Goal: Contribute content: Contribute content

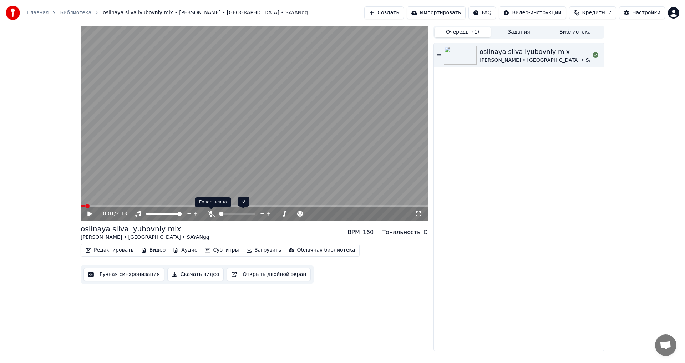
click at [210, 213] on icon at bounding box center [211, 214] width 7 height 6
click at [211, 214] on icon at bounding box center [211, 214] width 4 height 6
click at [404, 15] on button "Создать" at bounding box center [383, 12] width 39 height 13
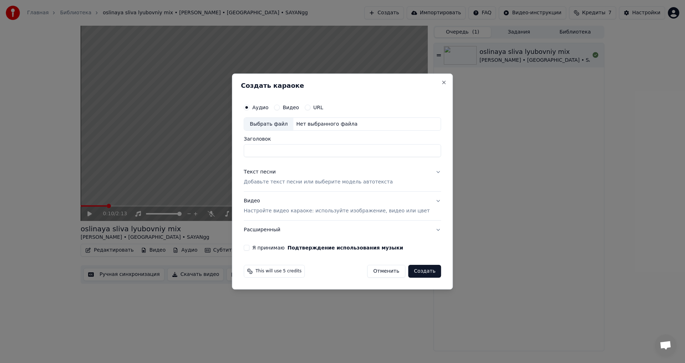
click at [271, 124] on div "Выбрать файл" at bounding box center [268, 124] width 49 height 13
click at [354, 151] on input "**********" at bounding box center [342, 151] width 197 height 13
type input "**********"
click at [276, 173] on div "Текст песни" at bounding box center [260, 172] width 32 height 7
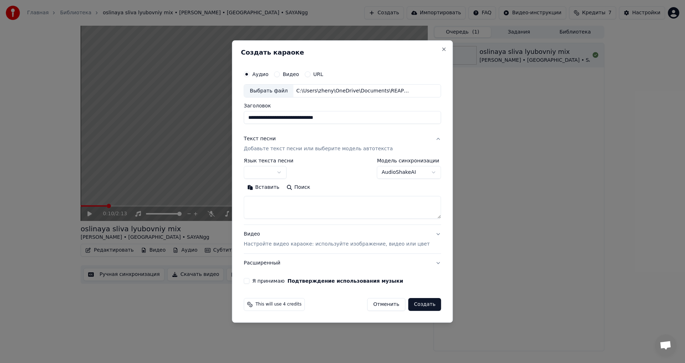
click at [274, 180] on div "**********" at bounding box center [342, 188] width 197 height 61
click at [278, 174] on body "**********" at bounding box center [342, 181] width 685 height 363
select select "**"
click at [276, 203] on textarea at bounding box center [342, 207] width 197 height 23
paste textarea "**********"
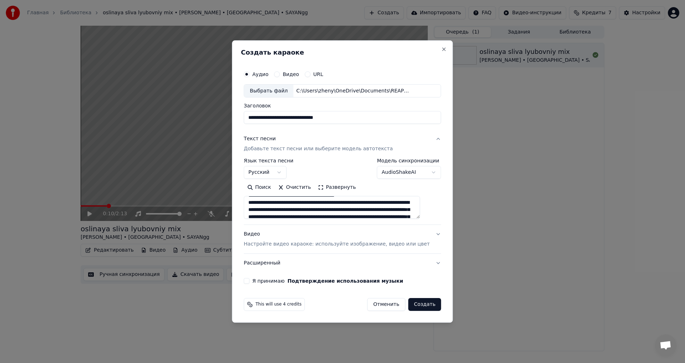
scroll to position [107, 0]
type textarea "**********"
click at [426, 234] on button "Видео Настройте видео караоке: используйте изображение, видео или цвет" at bounding box center [342, 239] width 197 height 29
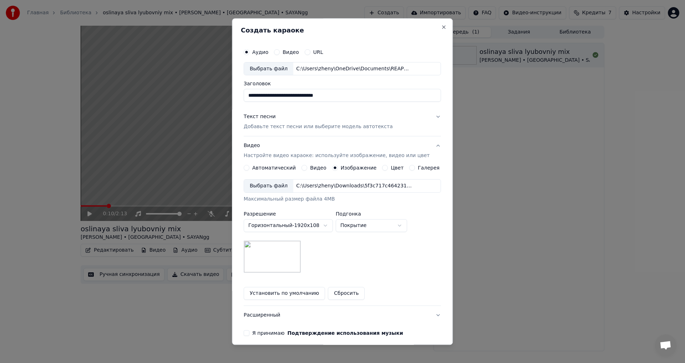
click at [295, 256] on img at bounding box center [272, 257] width 57 height 32
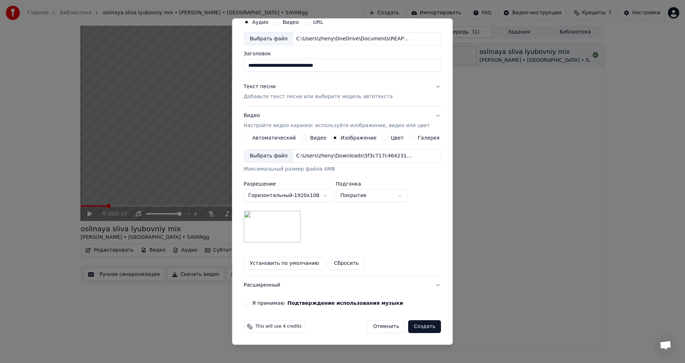
click at [249, 303] on button "Я принимаю Подтверждение использования музыки" at bounding box center [247, 303] width 6 height 6
click at [415, 327] on button "Создать" at bounding box center [424, 326] width 33 height 13
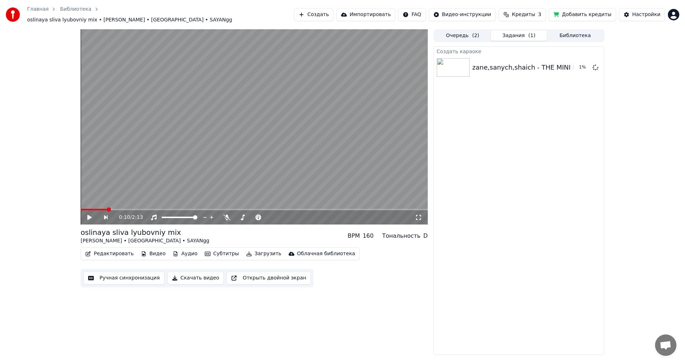
click at [585, 9] on button "Добавить кредиты" at bounding box center [582, 14] width 67 height 13
click at [467, 36] on button "Очередь ( 2 )" at bounding box center [463, 35] width 56 height 10
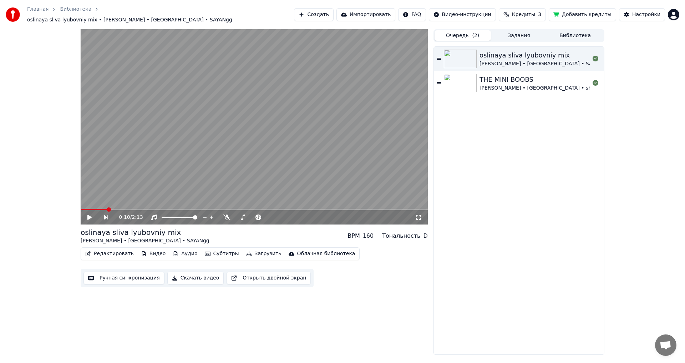
click at [484, 85] on div "[PERSON_NAME] • [GEOGRAPHIC_DATA] • shaich" at bounding box center [541, 88] width 122 height 7
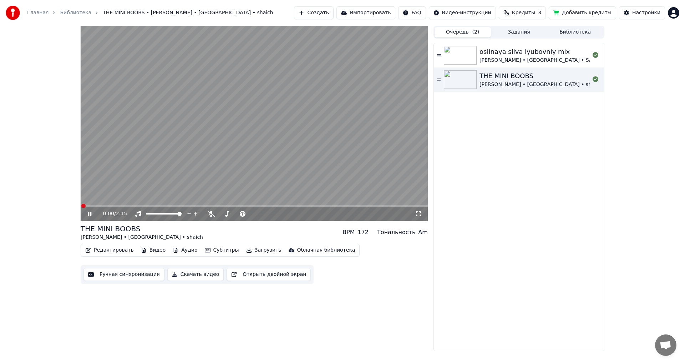
click at [419, 216] on icon at bounding box center [418, 214] width 7 height 6
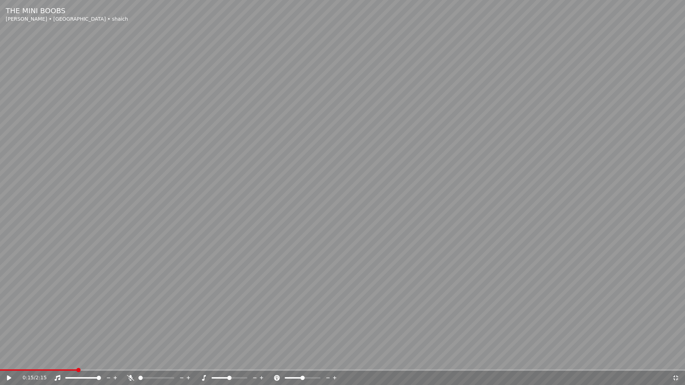
click at [130, 363] on icon at bounding box center [130, 378] width 7 height 6
click at [682, 363] on div "0:16 / 2:15" at bounding box center [342, 378] width 685 height 14
click at [677, 363] on icon at bounding box center [675, 378] width 5 height 5
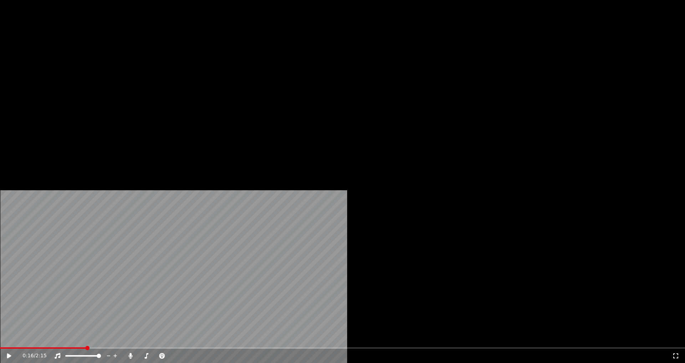
click at [109, 60] on button "Редактировать" at bounding box center [109, 55] width 54 height 10
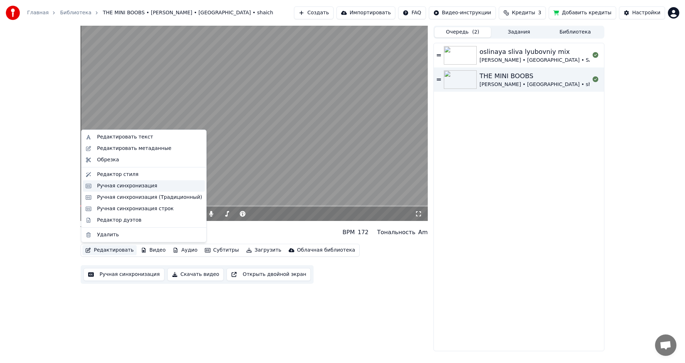
click at [113, 187] on div "Ручная синхронизация" at bounding box center [127, 185] width 60 height 7
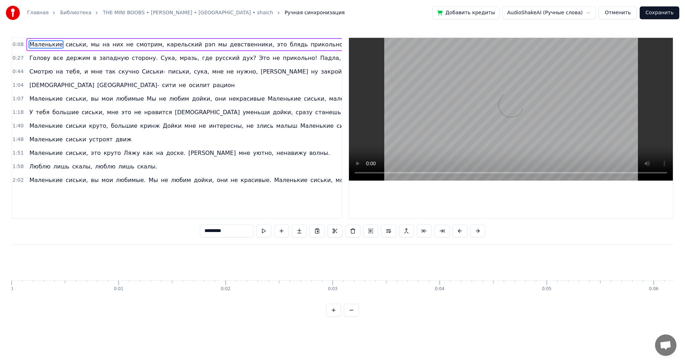
scroll to position [0, 887]
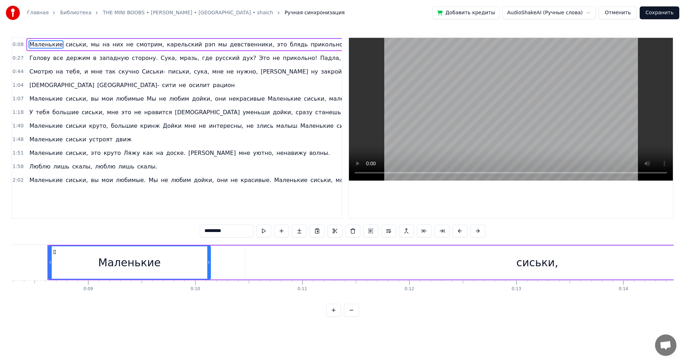
click at [625, 14] on button "Отменить" at bounding box center [618, 12] width 38 height 13
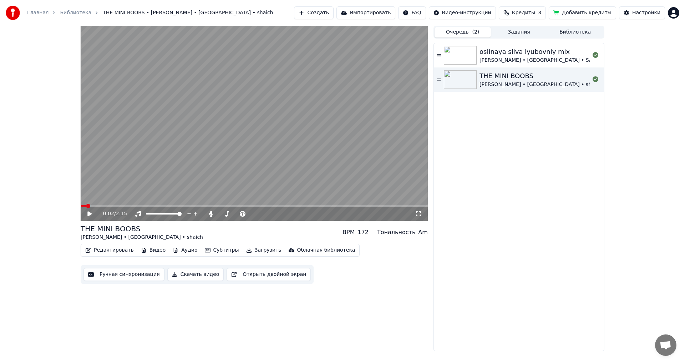
click at [116, 253] on button "Редактировать" at bounding box center [109, 250] width 54 height 10
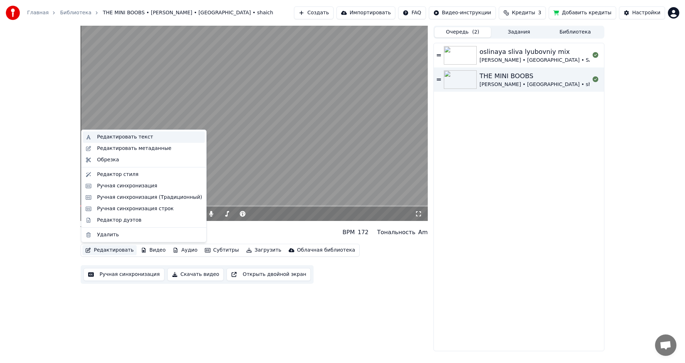
click at [115, 137] on div "Редактировать текст" at bounding box center [125, 136] width 56 height 7
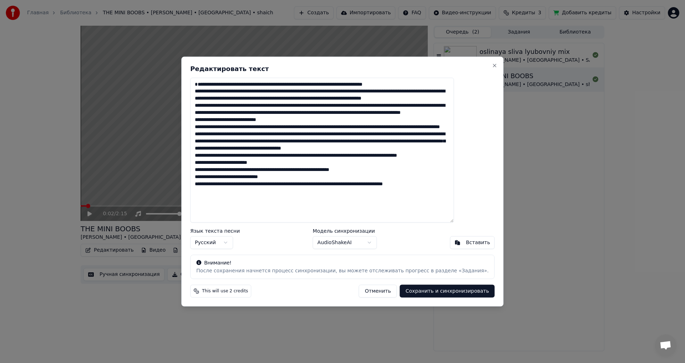
click at [226, 85] on textarea at bounding box center [322, 149] width 264 height 145
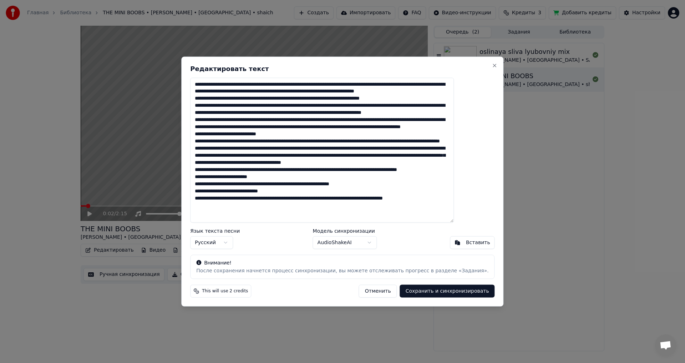
type textarea "**********"
click at [409, 292] on button "Сохранить и синхронизировать" at bounding box center [447, 291] width 95 height 13
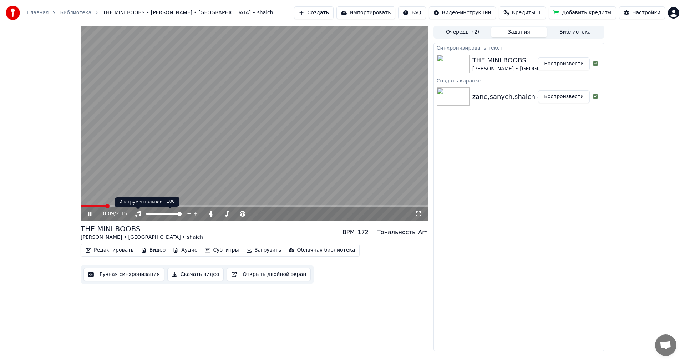
drag, startPoint x: 140, startPoint y: 214, endPoint x: 139, endPoint y: 218, distance: 3.9
click at [140, 215] on icon at bounding box center [138, 214] width 7 height 6
click at [137, 214] on icon at bounding box center [138, 214] width 7 height 6
click at [210, 212] on icon at bounding box center [211, 214] width 7 height 6
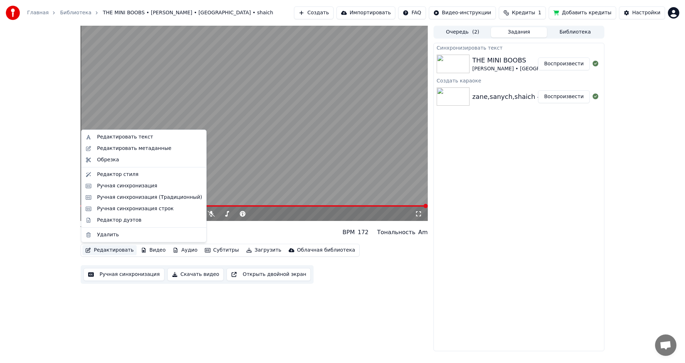
click at [113, 252] on button "Редактировать" at bounding box center [109, 250] width 54 height 10
click at [123, 224] on div "Редактор дуэтов" at bounding box center [144, 219] width 122 height 11
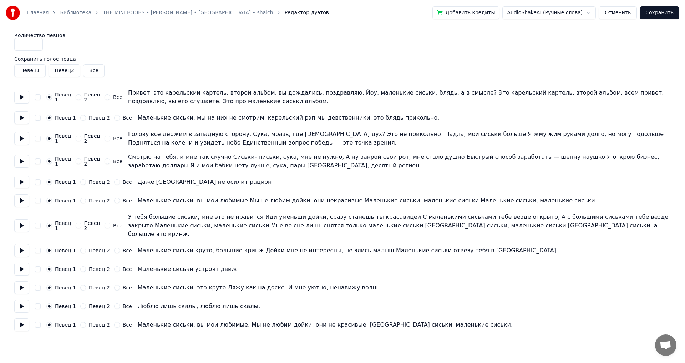
click at [80, 117] on button "Певец 2" at bounding box center [83, 118] width 6 height 6
click at [81, 138] on div "Певец 2" at bounding box center [88, 138] width 25 height 10
click at [80, 137] on div "Певец 2" at bounding box center [88, 138] width 25 height 10
click at [79, 138] on button "Певец 2" at bounding box center [79, 139] width 6 height 6
click at [81, 200] on button "Певец 2" at bounding box center [83, 201] width 6 height 6
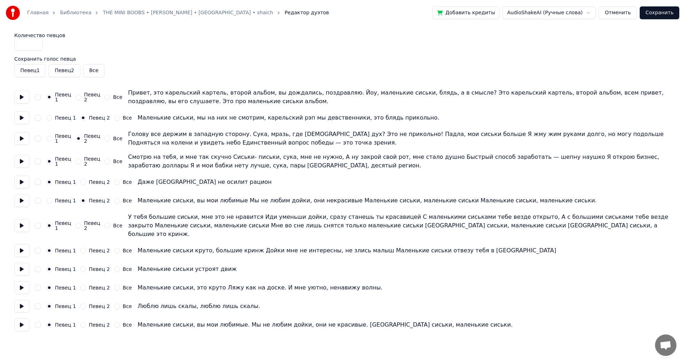
click at [81, 248] on button "Певец 2" at bounding box center [83, 251] width 6 height 6
click at [81, 266] on button "Певец 2" at bounding box center [83, 269] width 6 height 6
click at [82, 303] on button "Певец 2" at bounding box center [83, 306] width 6 height 6
click at [114, 322] on button "Все" at bounding box center [117, 325] width 6 height 6
click at [109, 201] on div "Певец 1 Певец 2 Все" at bounding box center [89, 201] width 86 height 6
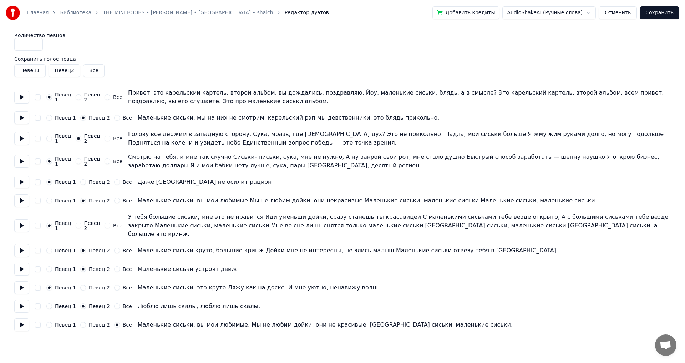
click at [114, 201] on button "Все" at bounding box center [117, 201] width 6 height 6
click at [80, 285] on button "Певец 2" at bounding box center [83, 288] width 6 height 6
click at [49, 300] on div "Певец 1 Певец 2 Все Люблю лишь скалы, люблю лишь скалы." at bounding box center [342, 306] width 657 height 13
click at [50, 303] on button "Певец 1" at bounding box center [49, 306] width 6 height 6
click at [662, 16] on button "Сохранить" at bounding box center [660, 12] width 40 height 13
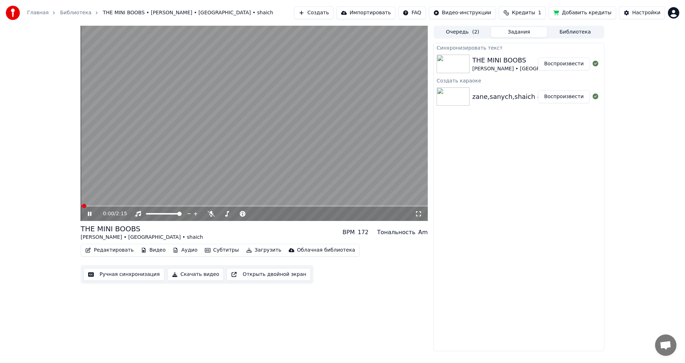
click at [421, 215] on icon at bounding box center [418, 214] width 7 height 6
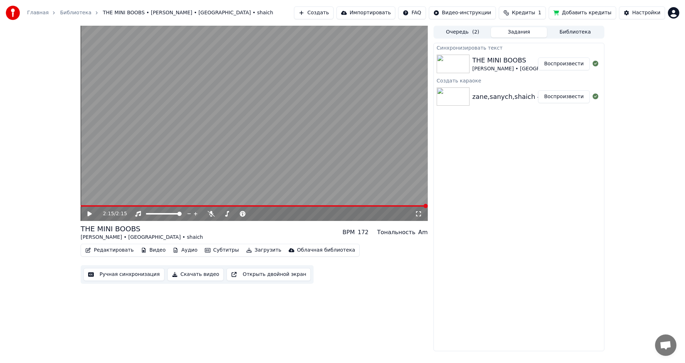
click at [248, 251] on button "Загрузить" at bounding box center [263, 250] width 41 height 10
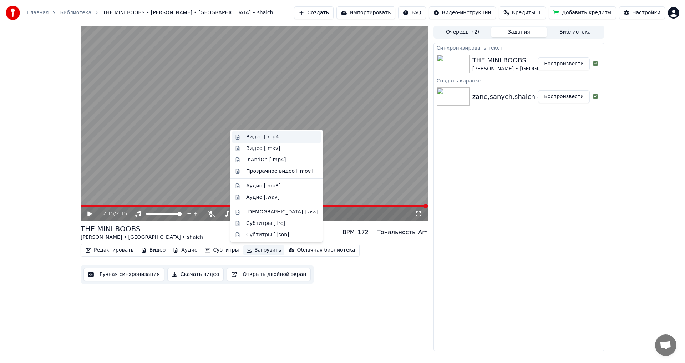
click at [264, 136] on div "Видео [.mp4]" at bounding box center [263, 136] width 35 height 7
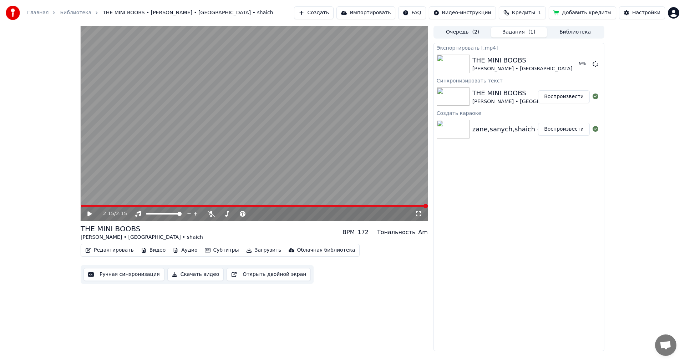
click at [671, 15] on html "Главная Библиотека THE MINI BOOBS • [PERSON_NAME] • [GEOGRAPHIC_DATA] • shaich …" at bounding box center [342, 181] width 685 height 363
click at [579, 70] on html "Главная Библиотека THE MINI BOOBS • [PERSON_NAME] • [GEOGRAPHIC_DATA] • shaich …" at bounding box center [342, 181] width 685 height 363
click at [580, 64] on button "Показать" at bounding box center [571, 63] width 37 height 13
